Goal: Task Accomplishment & Management: Manage account settings

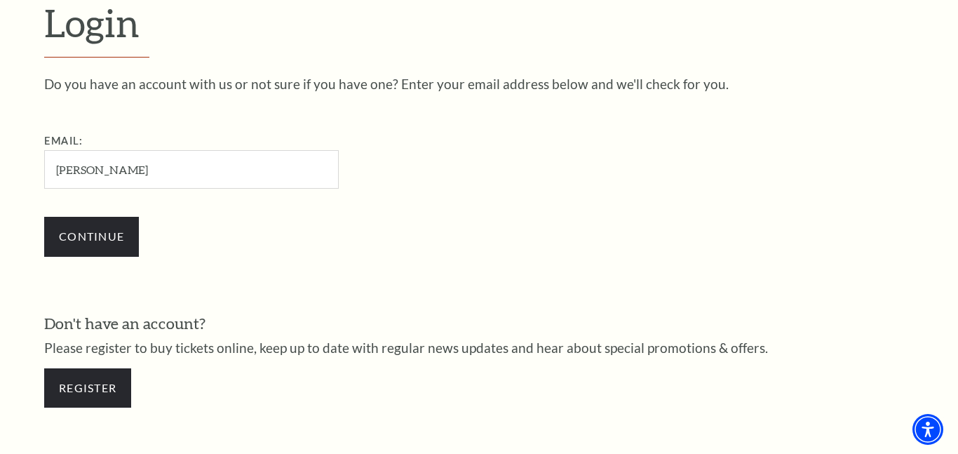
type input "[PERSON_NAME][EMAIL_ADDRESS][PERSON_NAME][DOMAIN_NAME]"
click at [44, 217] on input "Continue" at bounding box center [91, 236] width 95 height 39
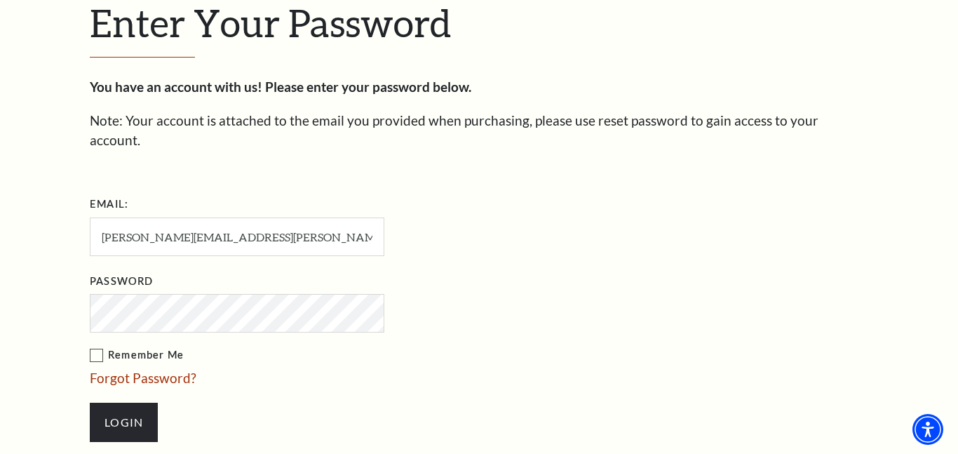
click at [90, 403] on input "Login" at bounding box center [124, 422] width 68 height 39
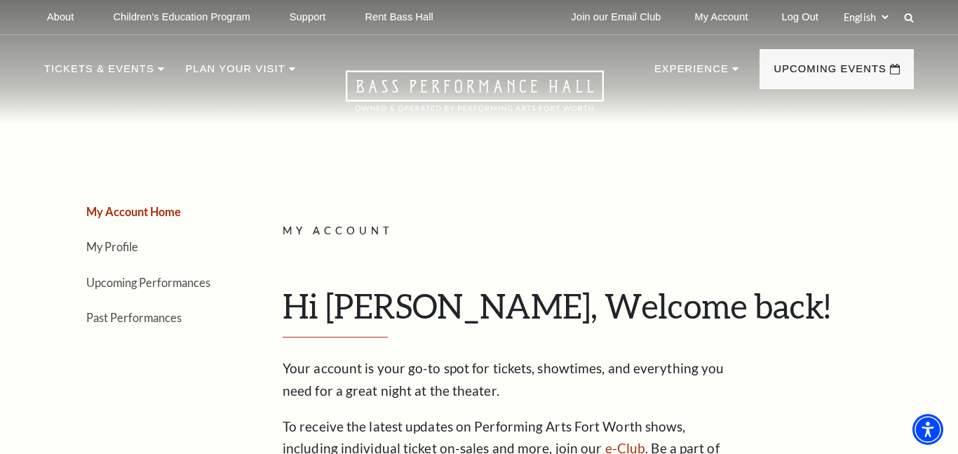
click at [476, 250] on div "My Account Hi [PERSON_NAME], Welcome back! My Account Home My Profile Upcoming …" at bounding box center [593, 352] width 621 height 260
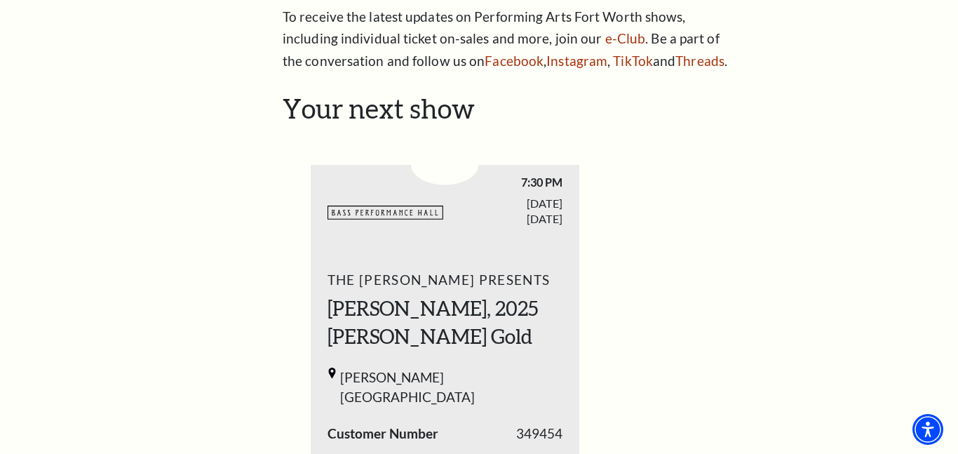
scroll to position [410, 0]
